Goal: Find specific page/section: Find specific page/section

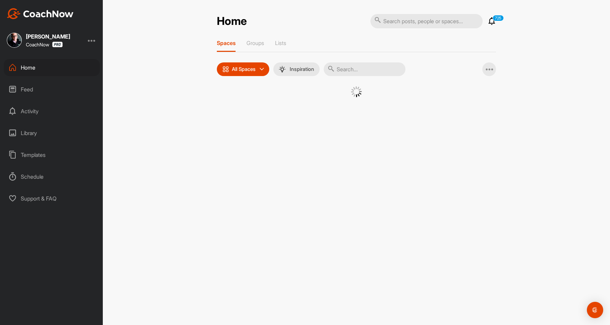
drag, startPoint x: 451, startPoint y: 22, endPoint x: 448, endPoint y: 19, distance: 4.1
click at [449, 19] on input "text" at bounding box center [427, 21] width 112 height 14
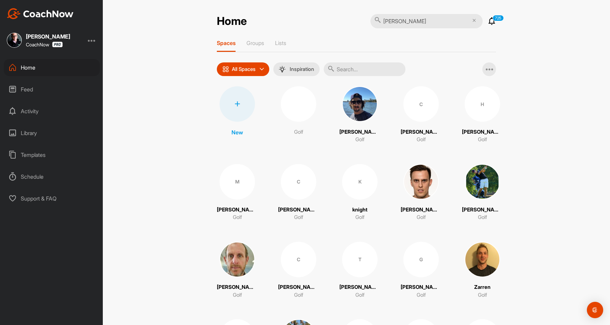
type input "[PERSON_NAME]"
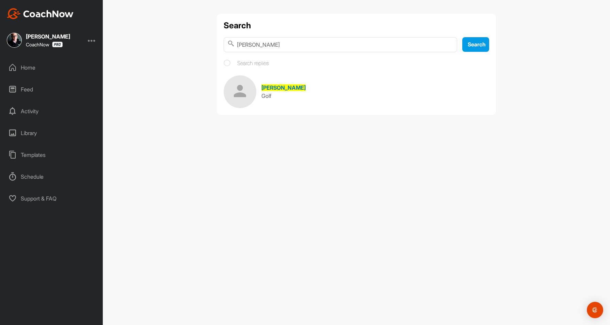
click at [243, 83] on img at bounding box center [240, 91] width 33 height 33
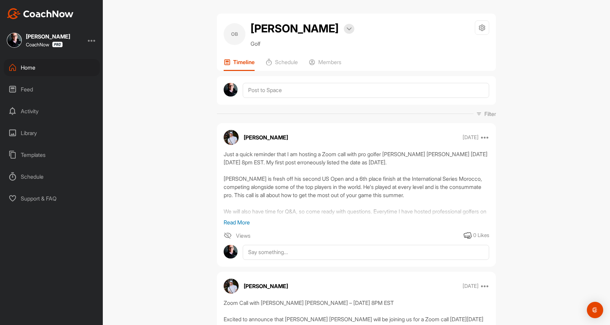
drag, startPoint x: 313, startPoint y: 29, endPoint x: 251, endPoint y: 30, distance: 62.0
click at [251, 30] on div "[PERSON_NAME] Bookings" at bounding box center [303, 28] width 104 height 16
click at [40, 86] on div "Feed" at bounding box center [52, 89] width 96 height 17
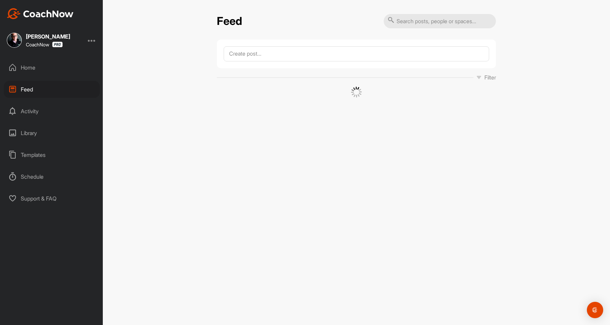
click at [97, 39] on div "[PERSON_NAME] CoachNow" at bounding box center [51, 40] width 103 height 15
click at [94, 40] on div at bounding box center [92, 40] width 8 height 8
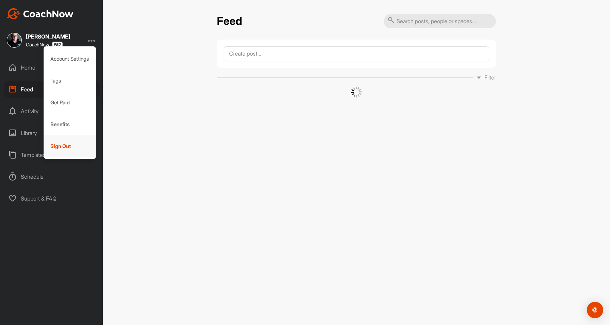
click at [64, 149] on div "Sign Out" at bounding box center [70, 146] width 53 height 22
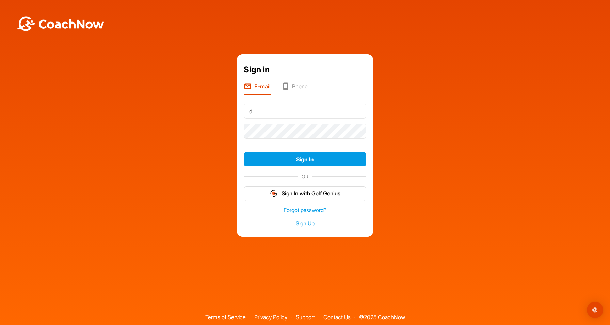
type input "[EMAIL_ADDRESS][DOMAIN_NAME]"
click at [244, 152] on button "Sign In" at bounding box center [305, 159] width 123 height 15
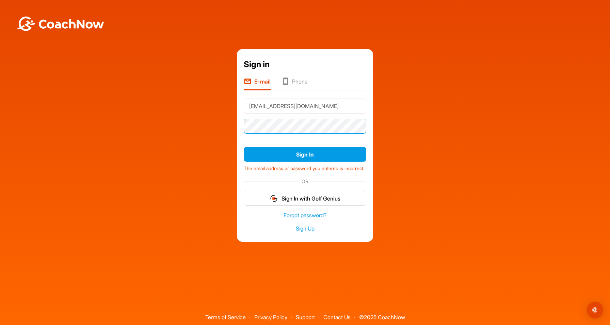
click at [244, 147] on button "Sign In" at bounding box center [305, 154] width 123 height 15
